Goal: Information Seeking & Learning: Learn about a topic

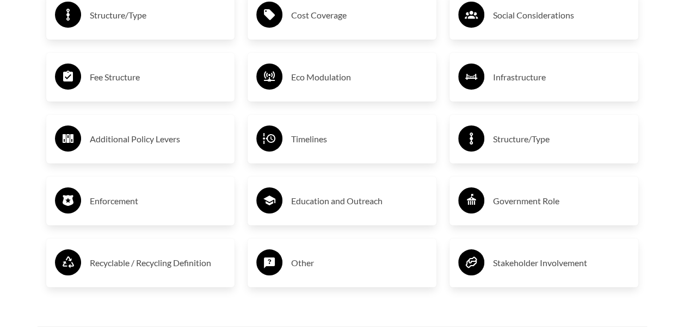
scroll to position [1917, 0]
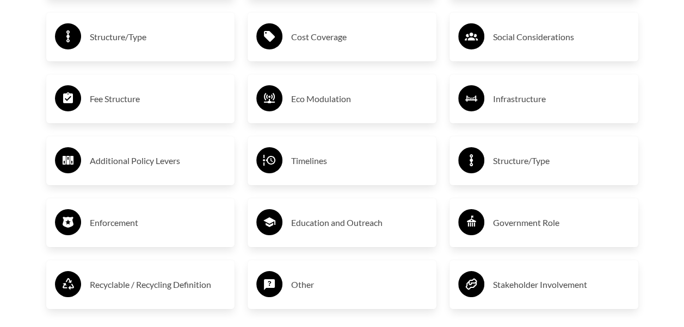
click at [308, 161] on h3 "Timelines" at bounding box center [359, 160] width 137 height 17
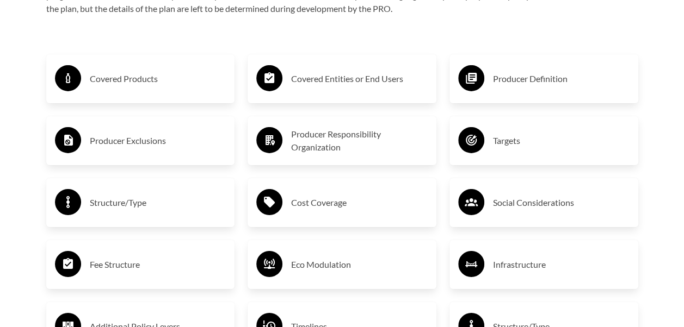
scroll to position [1765, 0]
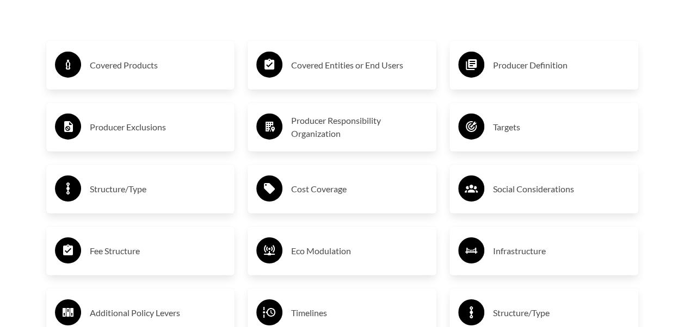
click at [117, 253] on h3 "Fee Structure" at bounding box center [158, 251] width 137 height 17
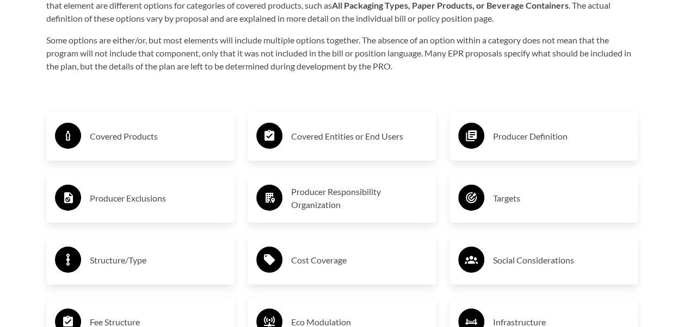
scroll to position [1691, 0]
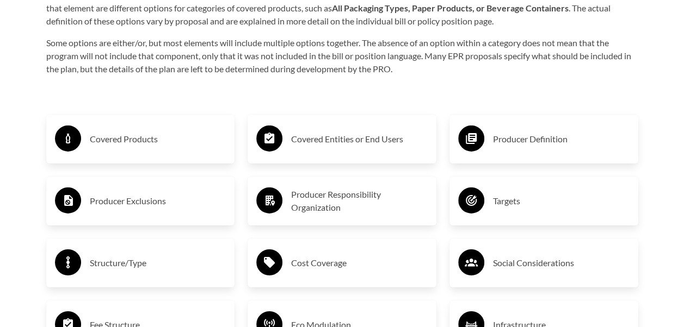
click at [133, 203] on h3 "Producer Exclusions" at bounding box center [158, 201] width 137 height 17
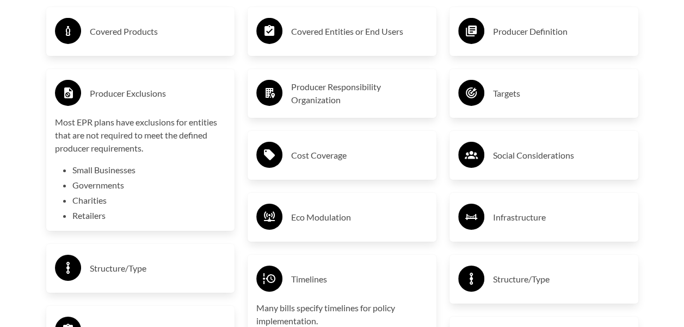
scroll to position [1799, 0]
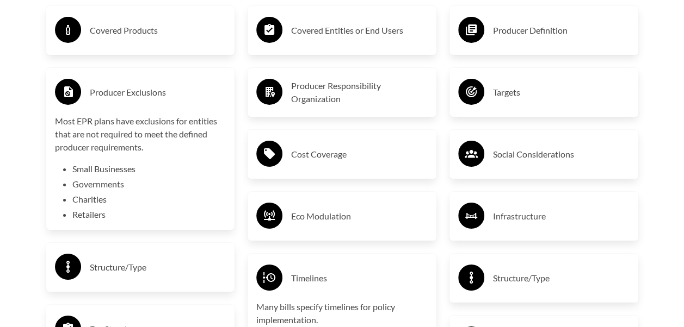
click at [529, 148] on h3 "Social Considerations" at bounding box center [561, 154] width 137 height 17
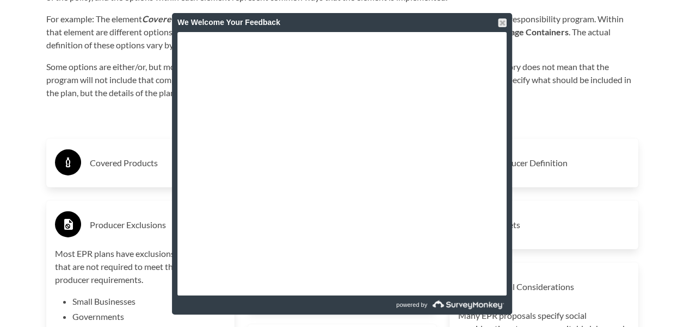
scroll to position [1625, 0]
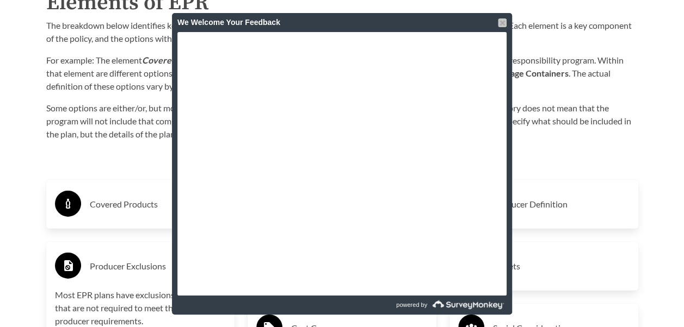
click at [503, 24] on div at bounding box center [502, 22] width 9 height 9
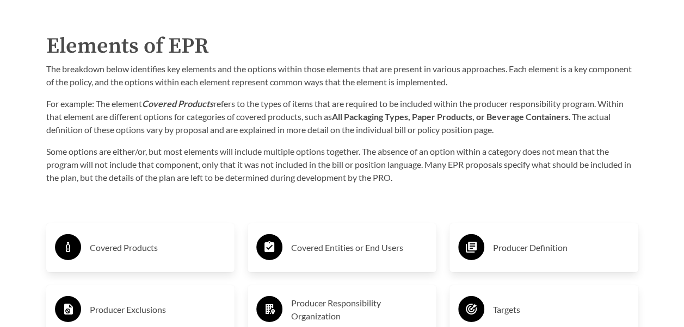
scroll to position [1560, 0]
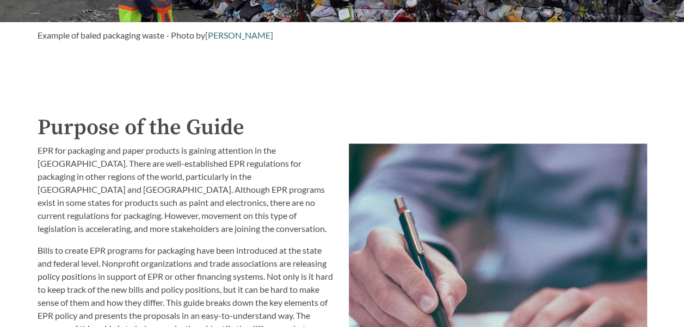
click at [616, 211] on img at bounding box center [498, 329] width 298 height 370
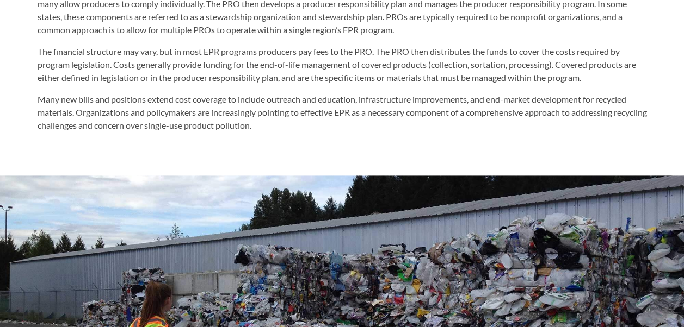
scroll to position [0, 0]
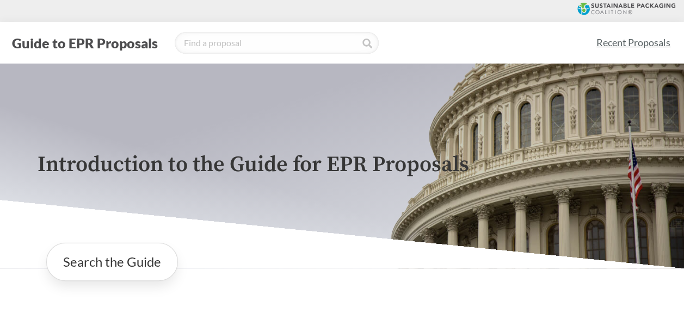
click at [611, 41] on link "Recent Proposals" at bounding box center [633, 42] width 84 height 24
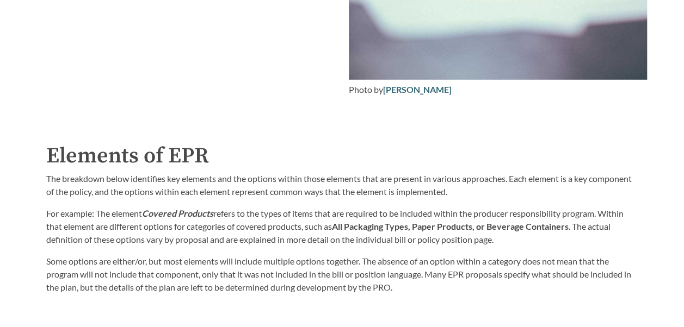
scroll to position [1759, 0]
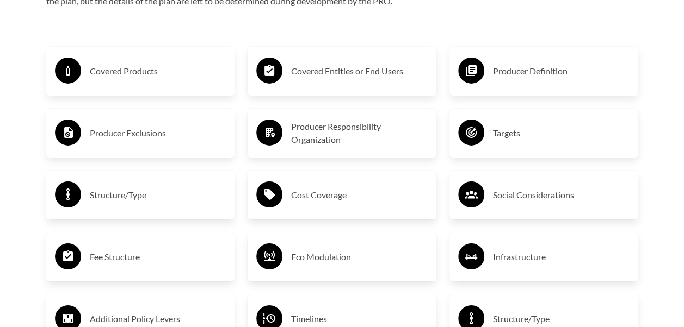
click at [504, 135] on h3 "Targets" at bounding box center [561, 133] width 137 height 17
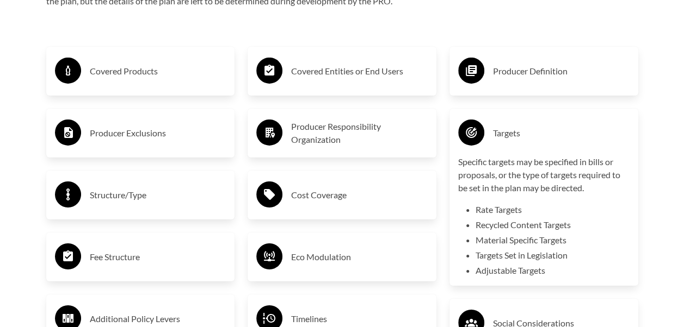
click at [529, 75] on h3 "Producer Definition" at bounding box center [561, 71] width 137 height 17
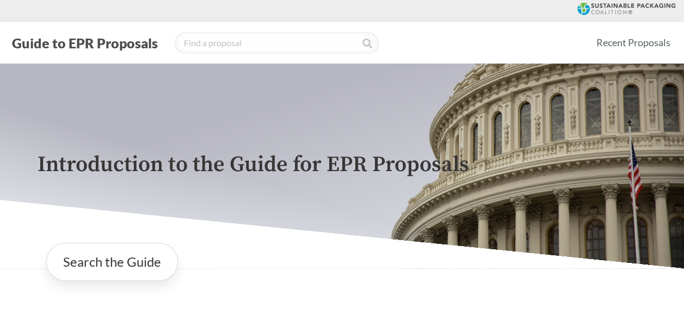
scroll to position [286, 0]
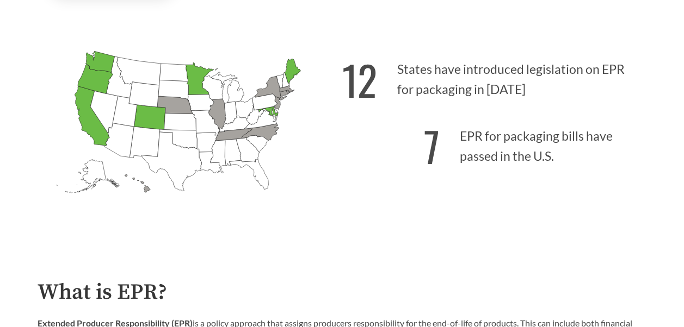
click at [290, 72] on icon "[US_STATE] Passed: 1" at bounding box center [292, 71] width 16 height 25
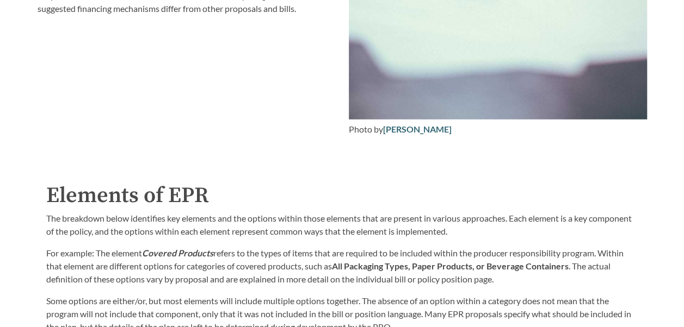
scroll to position [1146, 0]
